Goal: Information Seeking & Learning: Learn about a topic

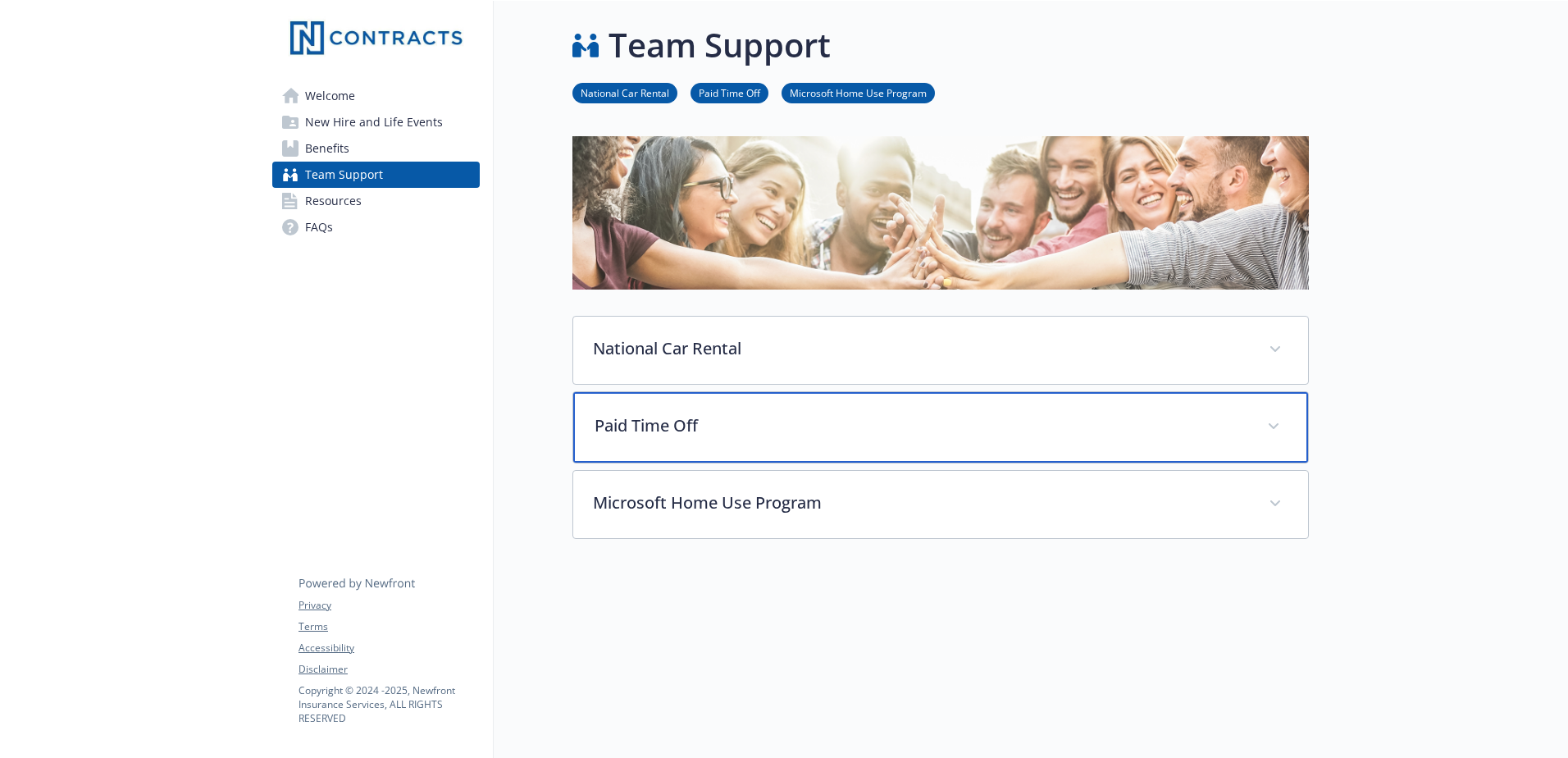
click at [609, 424] on p "Paid Time Off" at bounding box center [921, 426] width 653 height 25
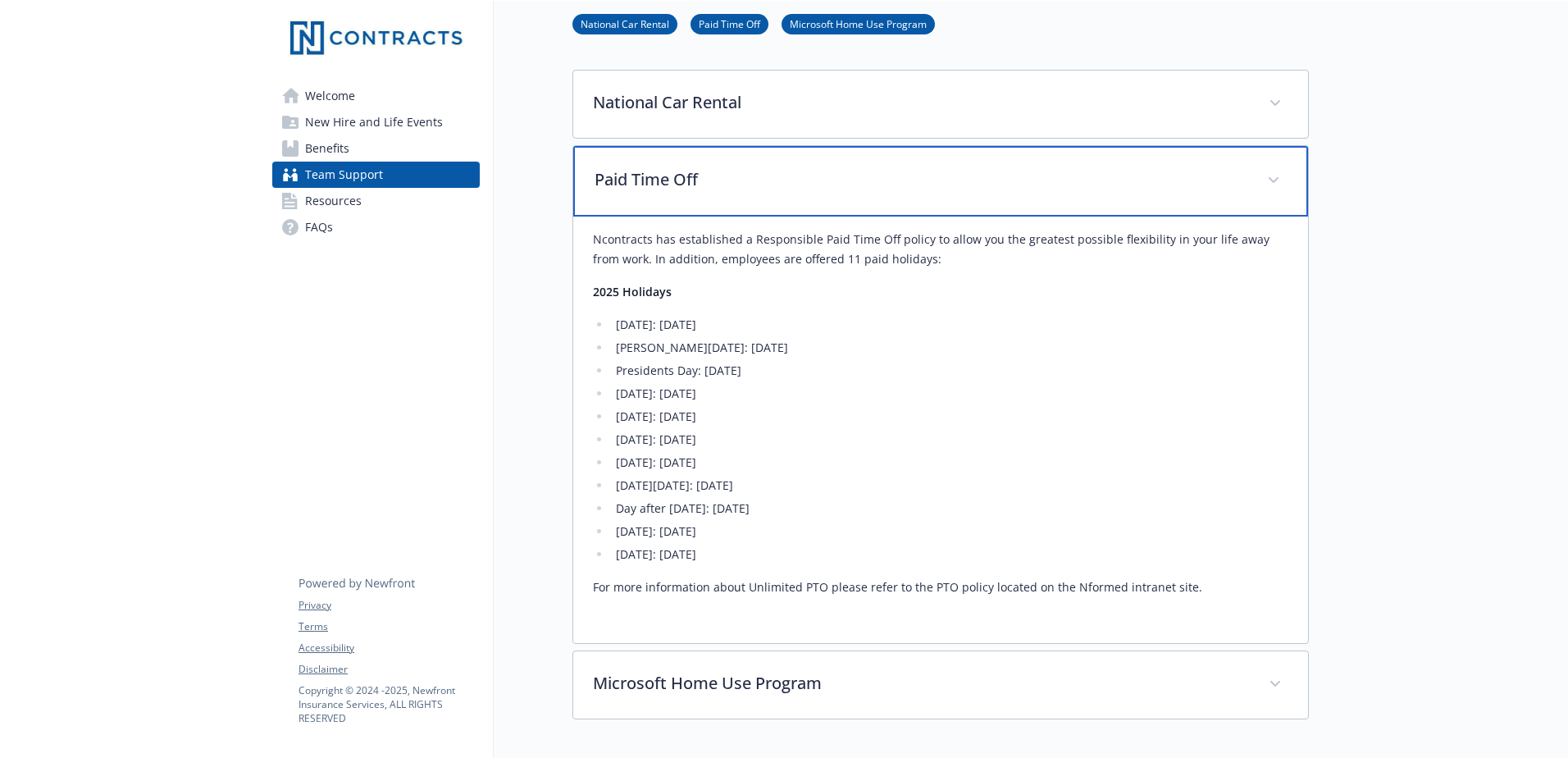
scroll to position [328, 0]
